Goal: Use online tool/utility: Utilize a website feature to perform a specific function

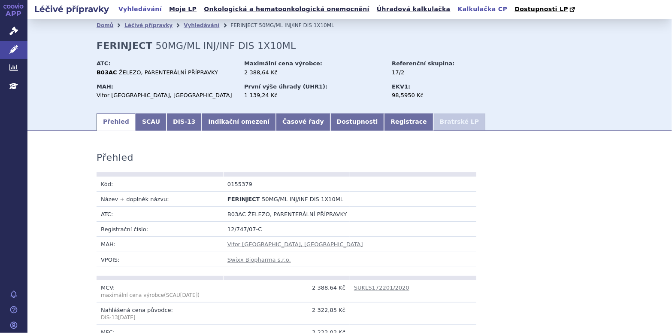
click at [455, 9] on link "Kalkulačka CP" at bounding box center [482, 9] width 55 height 12
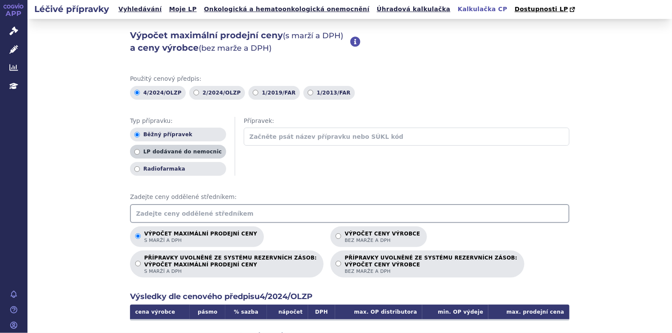
click at [134, 153] on input "LP dodávané do nemocnic" at bounding box center [137, 152] width 6 height 6
radio input "true"
click at [313, 141] on input "text" at bounding box center [407, 136] width 326 height 18
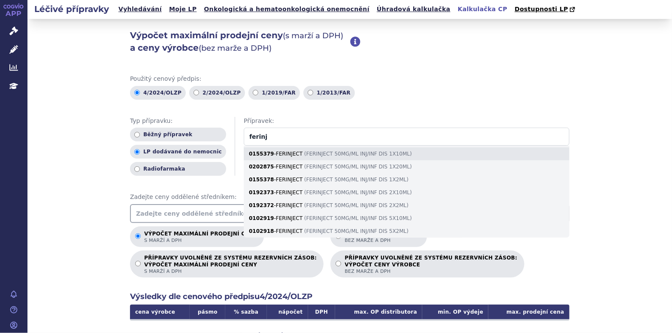
type input "ferinj"
click at [310, 154] on div "0155379 - FERINJECT ( FERINJECT 50MG/ML INJ/INF DIS 1X10ML )" at bounding box center [407, 153] width 326 height 13
click at [310, 145] on input "ferinj" at bounding box center [407, 136] width 326 height 18
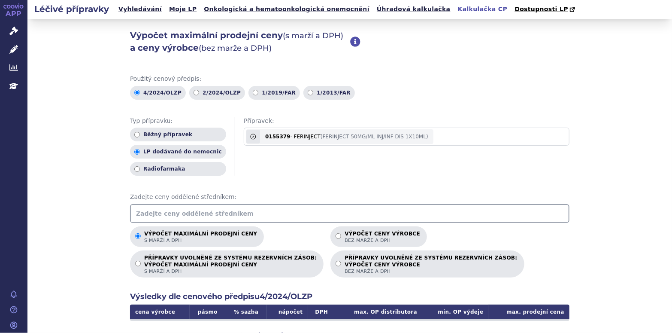
radio input "true"
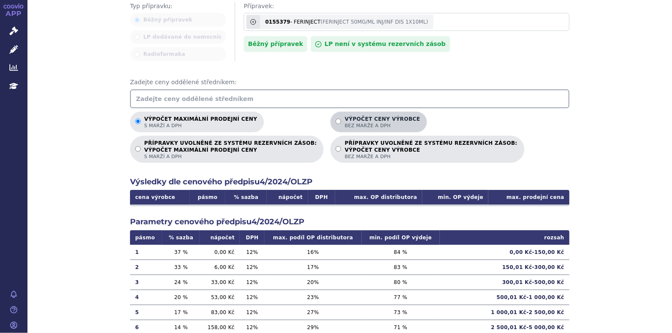
scroll to position [172, 0]
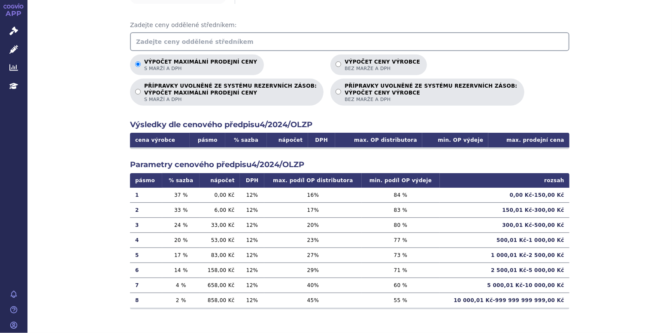
click at [168, 255] on td "17 %" at bounding box center [180, 254] width 37 height 15
click at [230, 42] on input "text" at bounding box center [349, 41] width 439 height 19
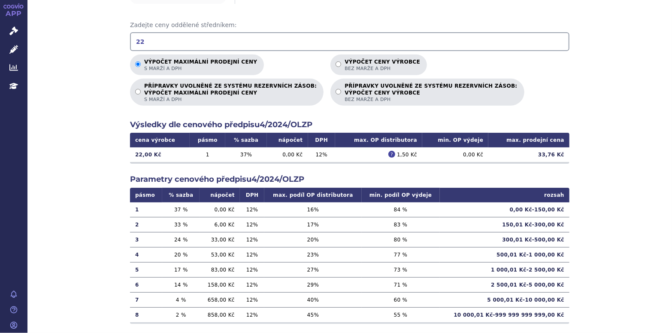
type input "2"
type input "9"
click at [164, 37] on input "592" at bounding box center [349, 41] width 439 height 19
click at [544, 63] on div "Výpočet maximální prodejní ceny s marží a DPH Výpočet ceny výrobce bez marže a …" at bounding box center [349, 80] width 439 height 51
drag, startPoint x: 154, startPoint y: 40, endPoint x: 124, endPoint y: 41, distance: 30.0
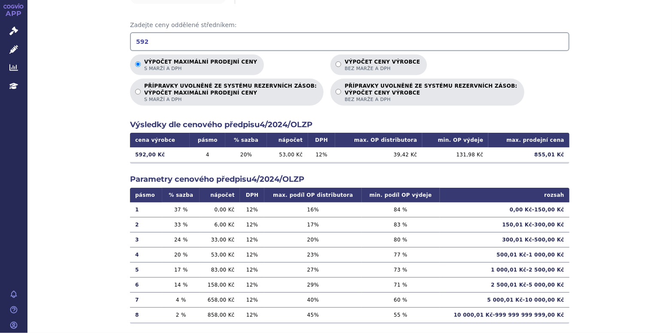
click at [124, 41] on div "Výpočet maximální prodejní ceny (s marží a DPH) a ceny výrobce (bez marže a DPH…" at bounding box center [349, 97] width 645 height 501
type input "1167"
click at [599, 136] on div "Výpočet maximální prodejní ceny (s marží a DPH) a ceny výrobce (bez marže a DPH…" at bounding box center [349, 97] width 645 height 501
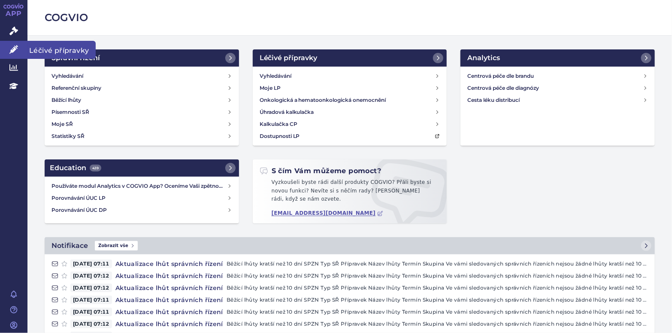
click at [12, 48] on icon at bounding box center [13, 49] width 9 height 9
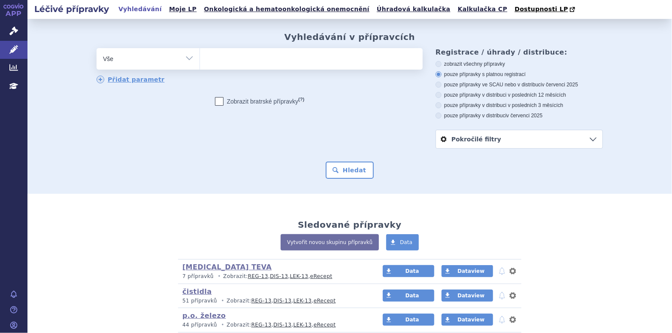
click at [236, 64] on ul at bounding box center [311, 57] width 223 height 18
click at [200, 64] on select at bounding box center [200, 58] width 0 height 21
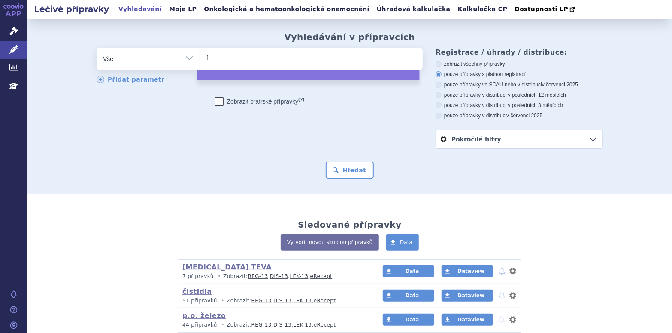
type input "fe"
type input "fer"
type input "ferr"
type input "ferrle"
select select "ferrle"
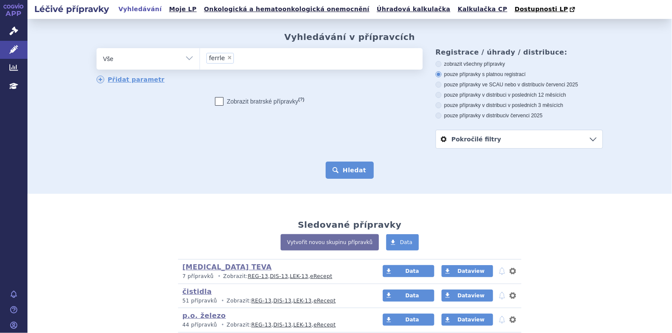
click at [359, 168] on button "Hledat" at bounding box center [350, 169] width 48 height 17
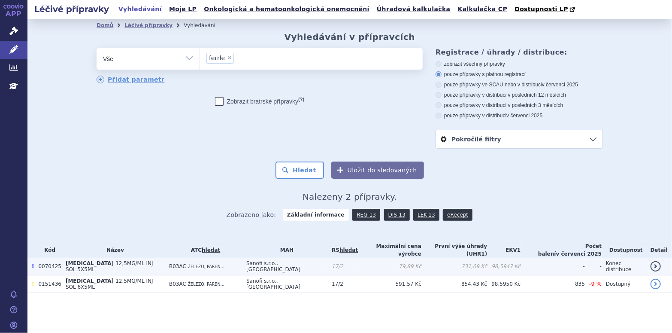
click at [78, 263] on span "[MEDICAL_DATA]" at bounding box center [90, 263] width 48 height 6
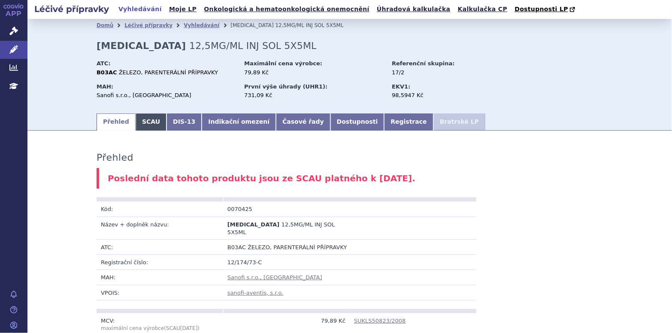
drag, startPoint x: 148, startPoint y: 124, endPoint x: 154, endPoint y: 124, distance: 6.1
click at [148, 124] on link "SCAU" at bounding box center [151, 121] width 31 height 17
